Goal: Navigation & Orientation: Find specific page/section

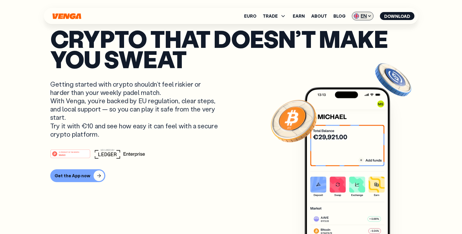
click at [367, 14] on span "EN" at bounding box center [363, 16] width 22 height 9
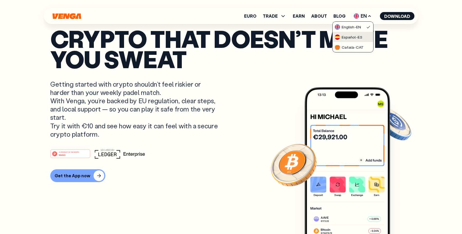
click at [360, 36] on div "Español - ES" at bounding box center [349, 36] width 28 height 5
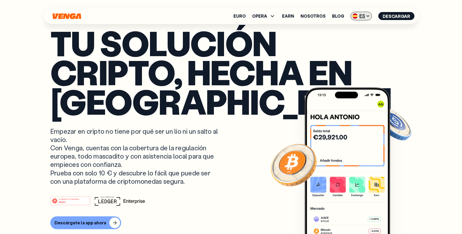
click at [367, 12] on span "ES" at bounding box center [360, 16] width 21 height 9
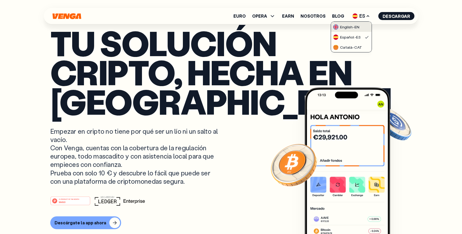
click at [357, 26] on div "English - EN" at bounding box center [346, 26] width 26 height 5
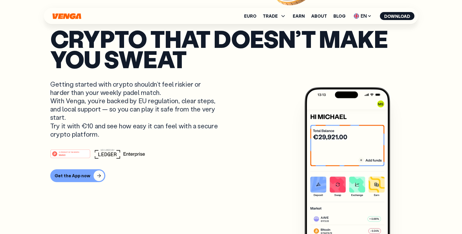
click at [358, 11] on div "Euro TRADE Buy Sell Swap Exchange Earn About Blog EN English - EN Español - ES …" at bounding box center [231, 16] width 374 height 16
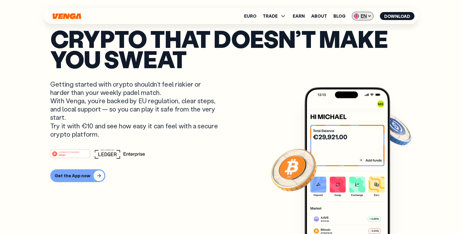
click at [362, 15] on span "EN" at bounding box center [363, 16] width 22 height 9
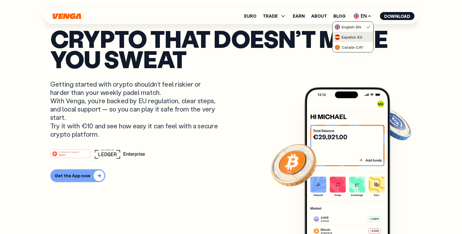
click at [358, 37] on div "Español - ES" at bounding box center [349, 36] width 28 height 5
